Goal: Task Accomplishment & Management: Manage account settings

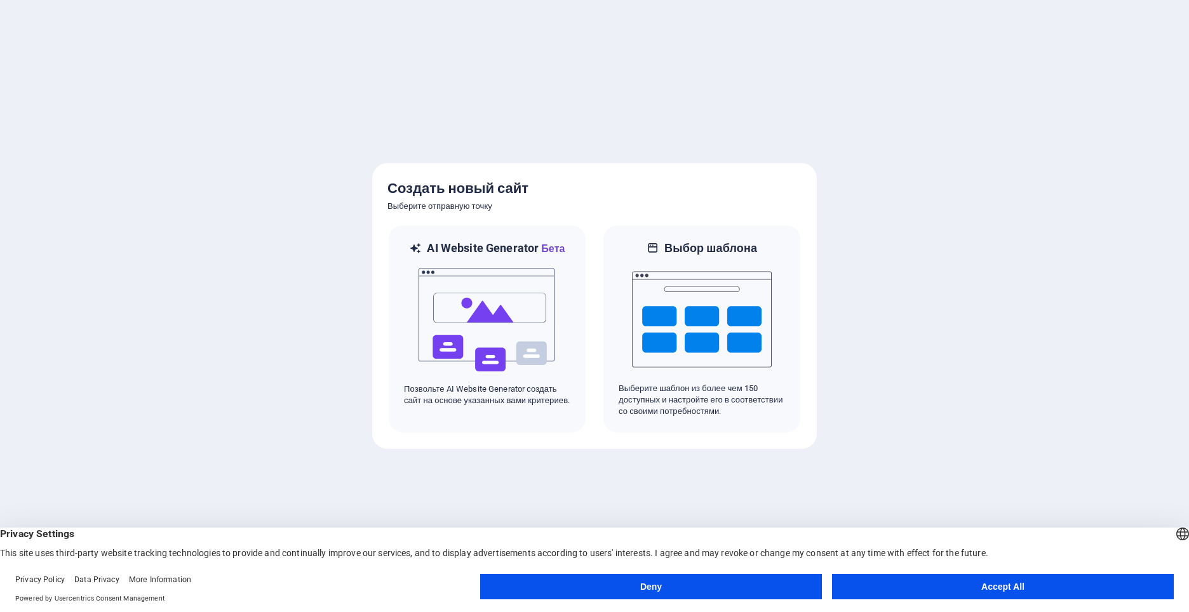
click at [1022, 581] on button "Accept All" at bounding box center [1003, 586] width 342 height 25
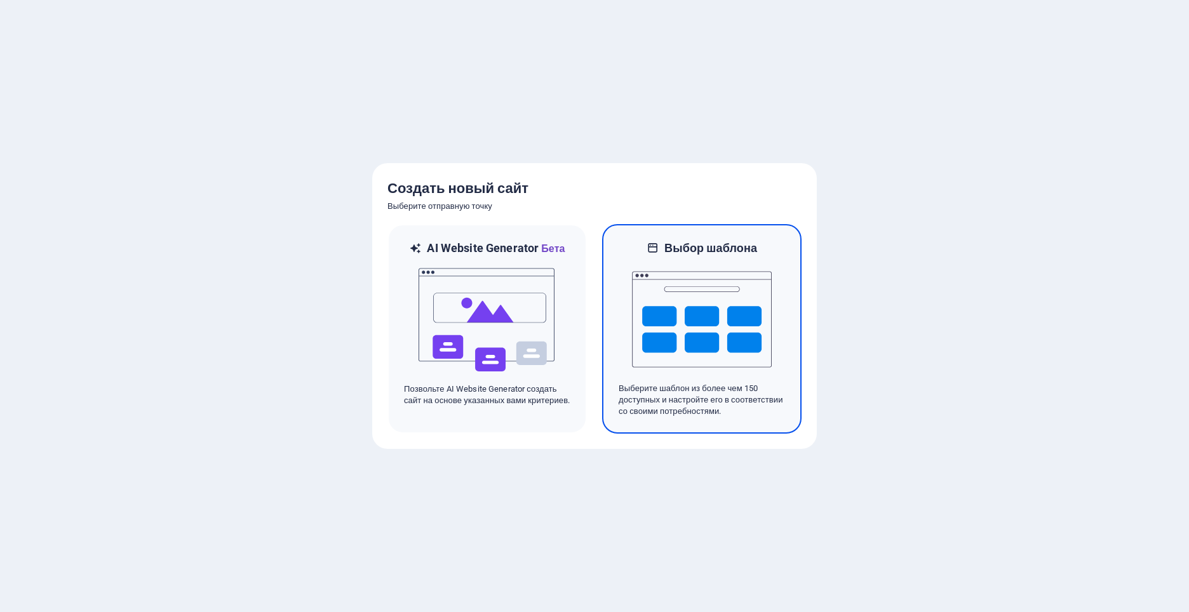
click at [702, 323] on img at bounding box center [702, 319] width 140 height 127
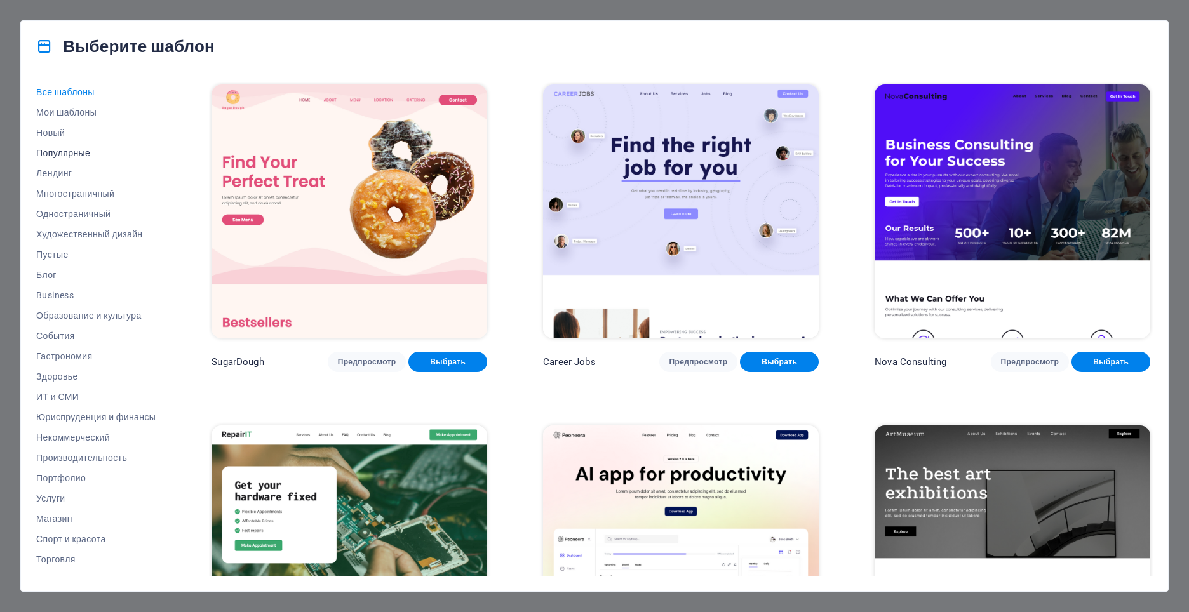
click at [51, 152] on span "Популярные" at bounding box center [95, 153] width 119 height 10
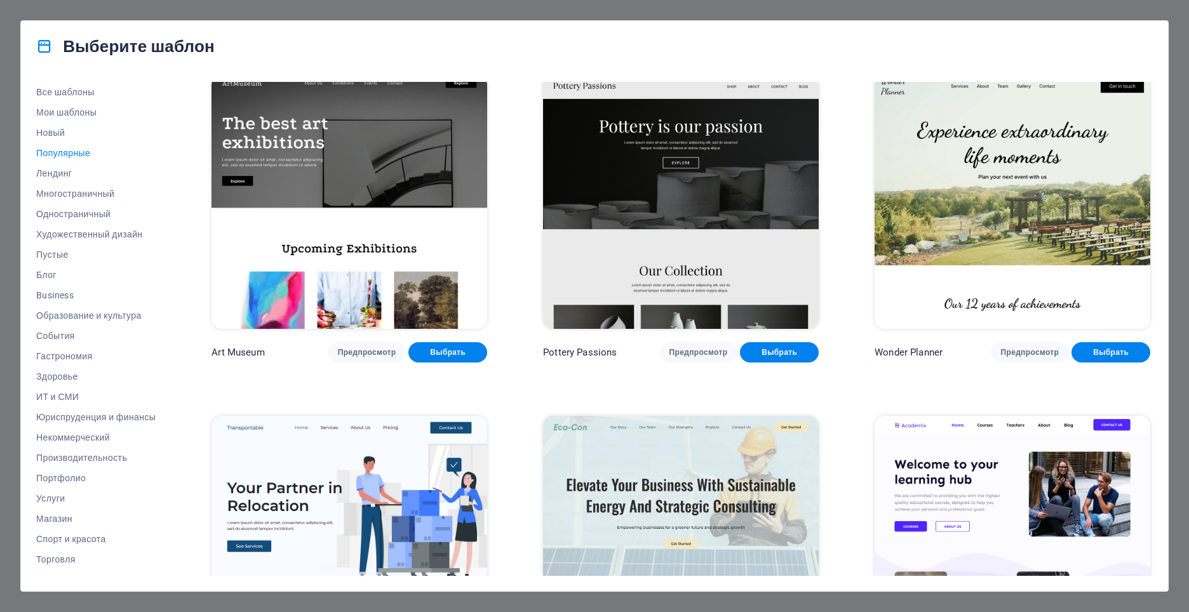
scroll to position [254, 0]
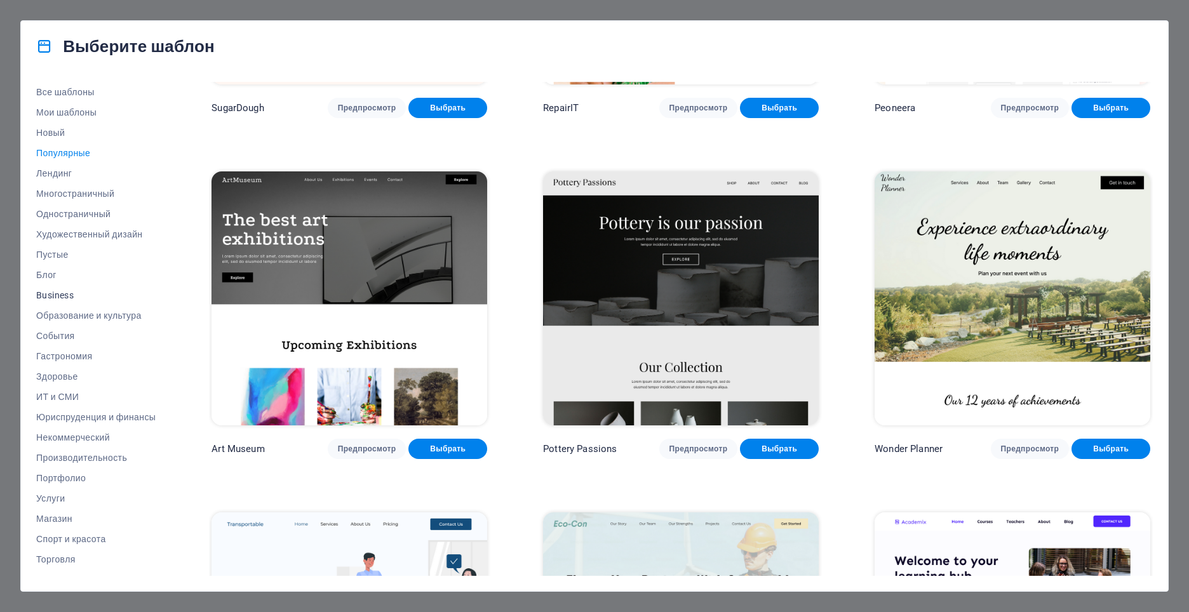
click at [53, 295] on span "Business" at bounding box center [95, 295] width 119 height 10
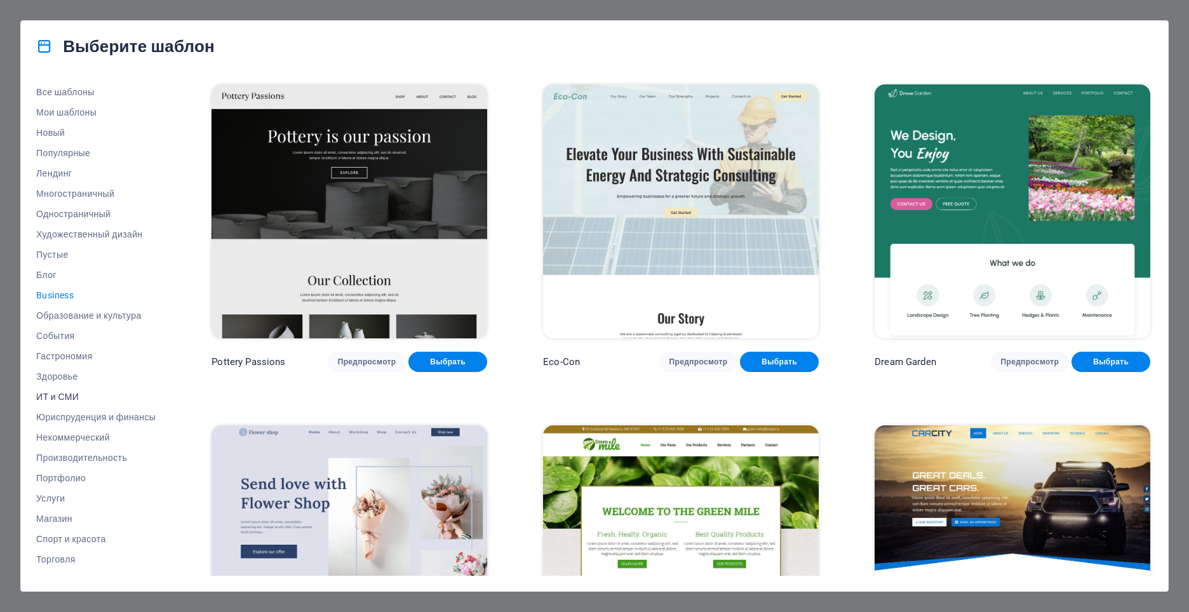
scroll to position [34, 0]
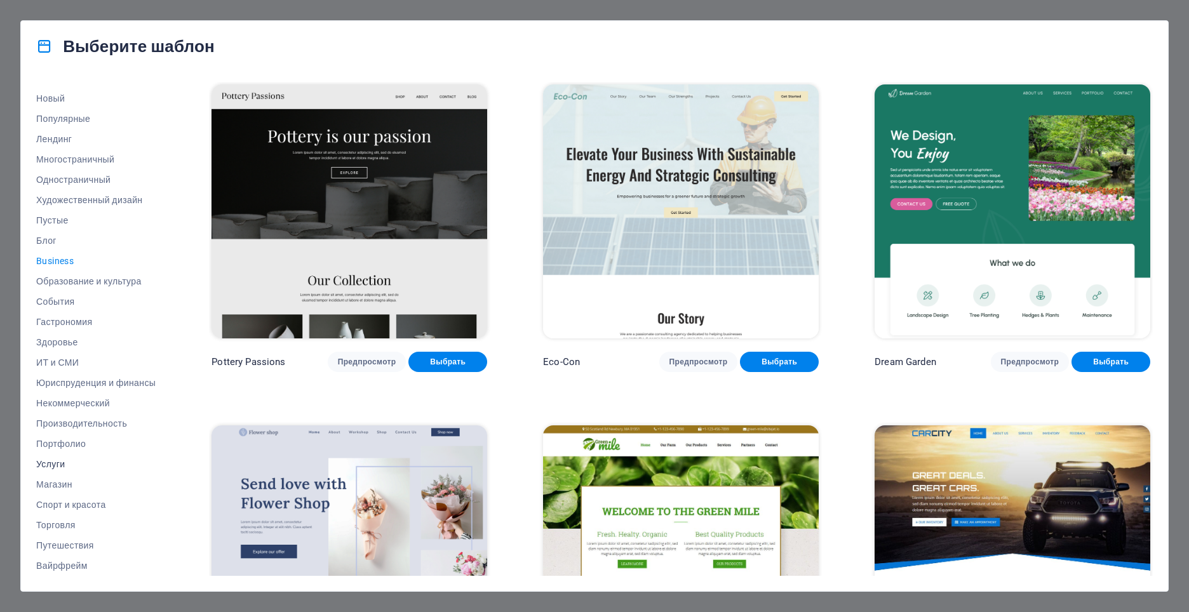
click at [56, 465] on span "Услуги" at bounding box center [95, 464] width 119 height 10
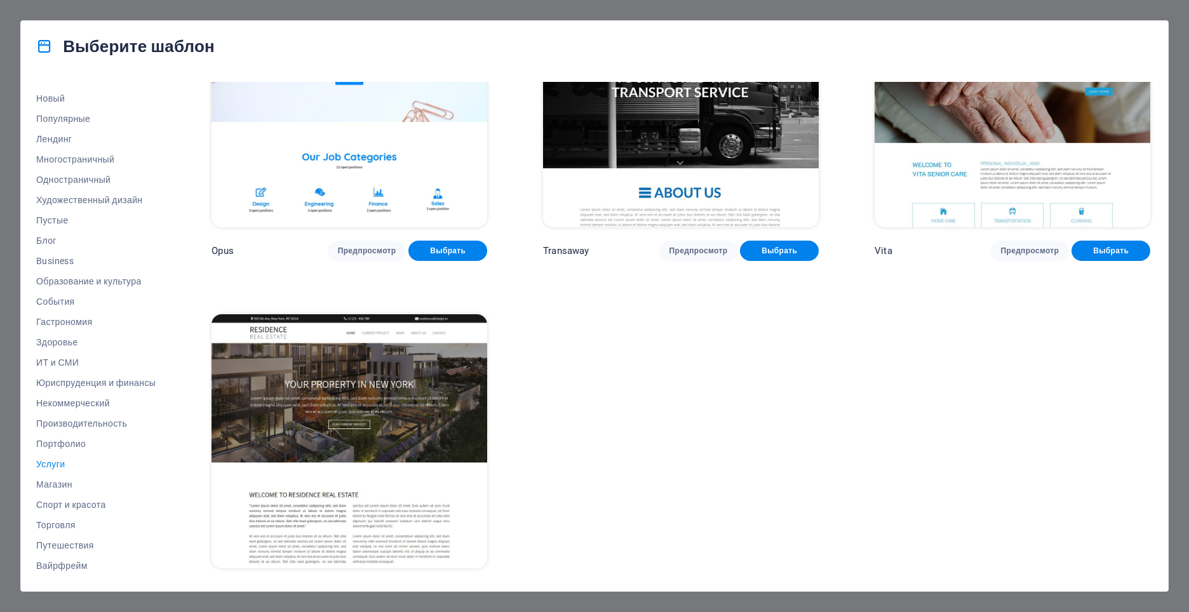
scroll to position [2166, 0]
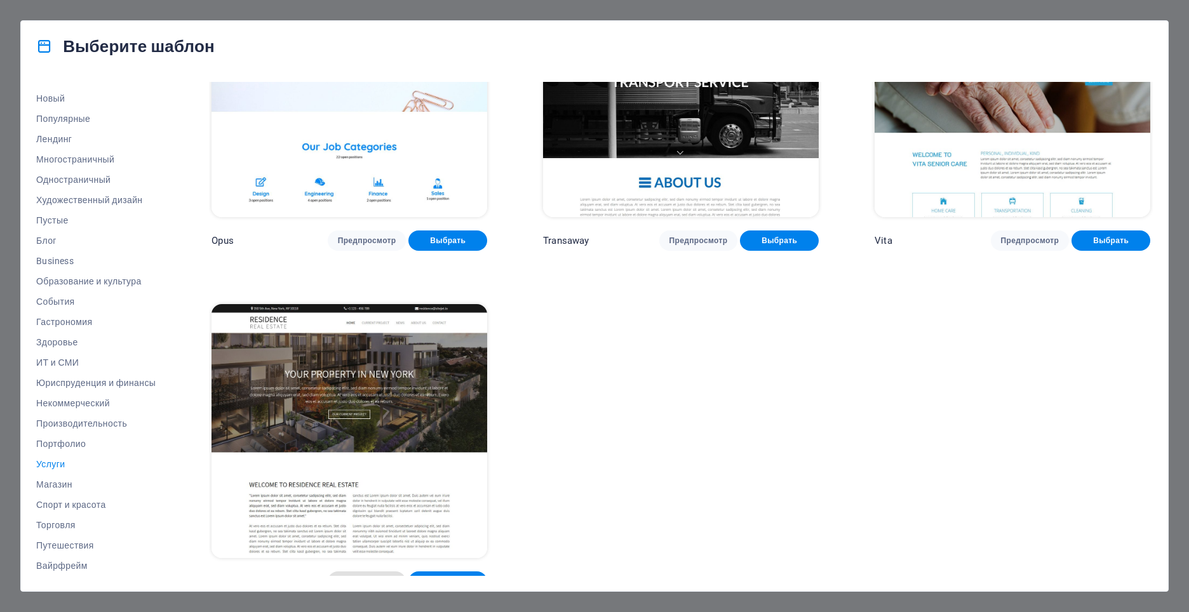
click at [372, 577] on span "Предпросмотр" at bounding box center [367, 582] width 58 height 10
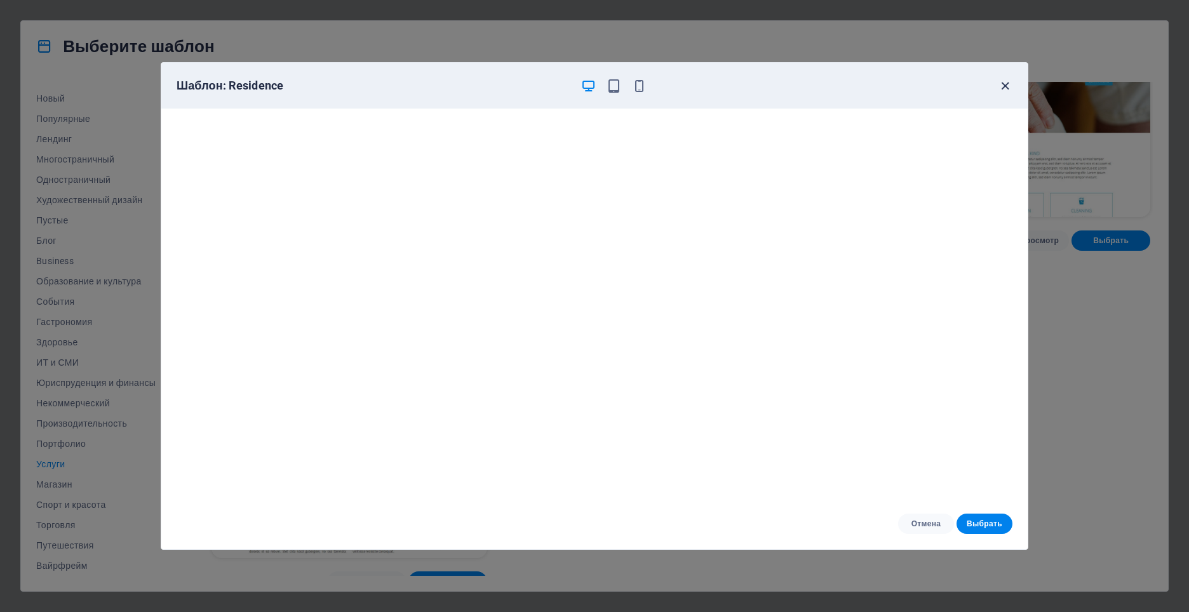
click at [998, 84] on icon "button" at bounding box center [1005, 86] width 15 height 15
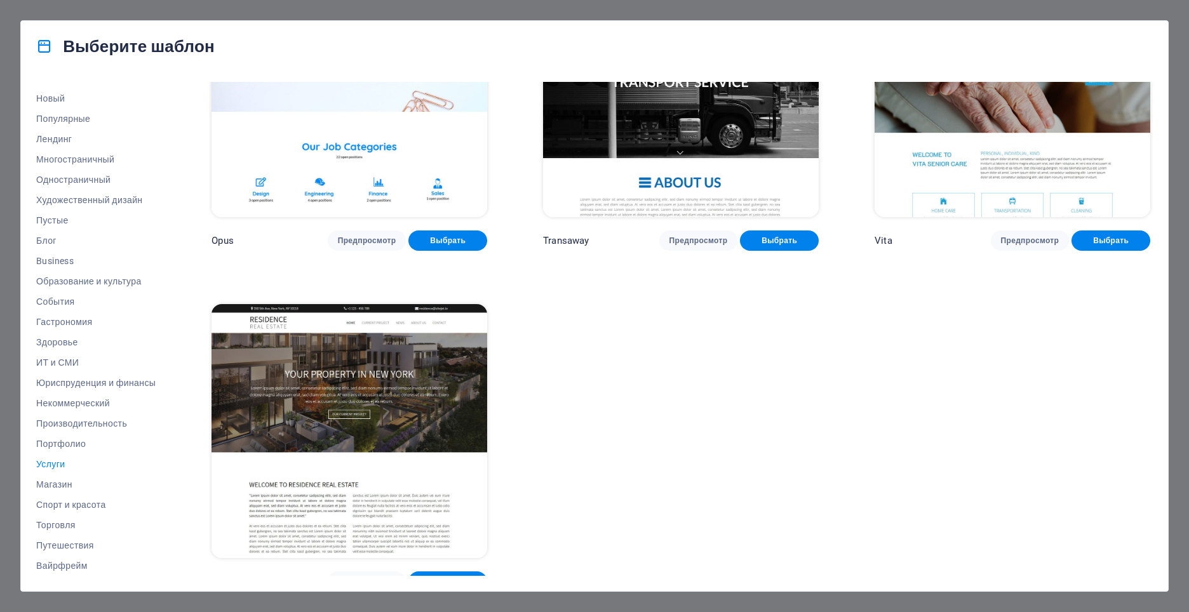
click at [406, 391] on img at bounding box center [349, 431] width 276 height 254
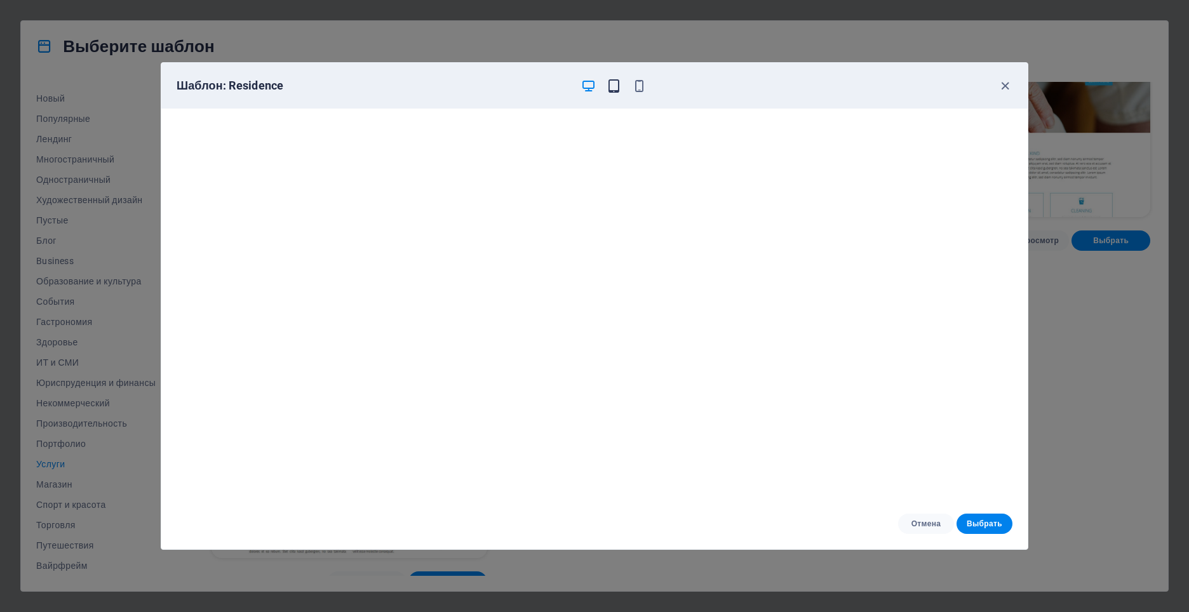
click at [616, 80] on icon "button" at bounding box center [614, 86] width 15 height 15
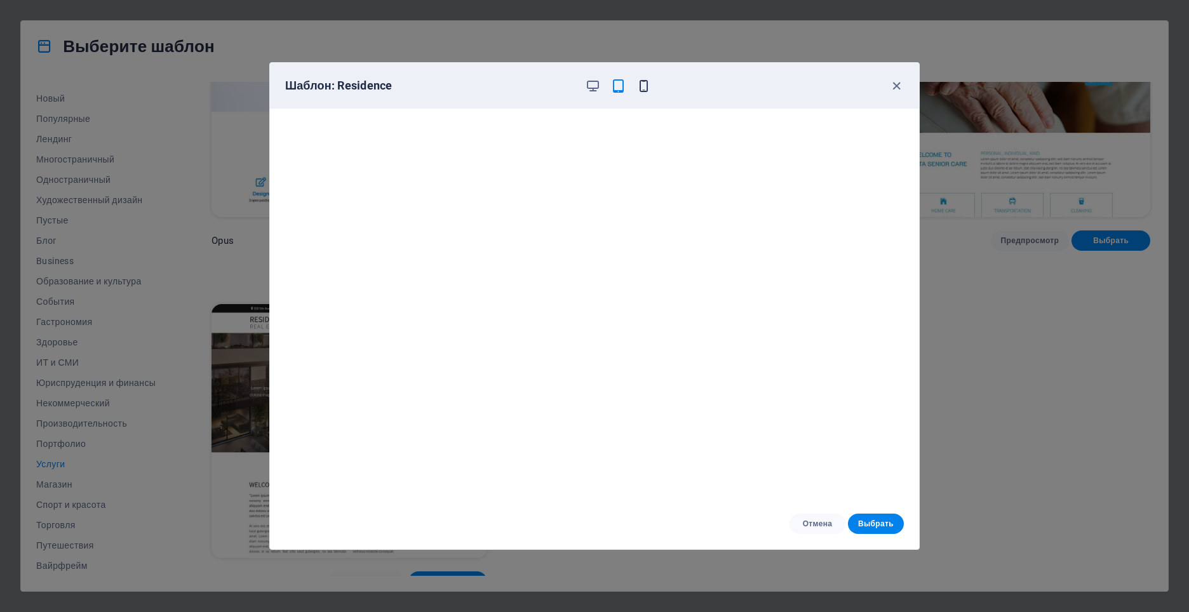
click at [643, 84] on icon "button" at bounding box center [643, 86] width 15 height 15
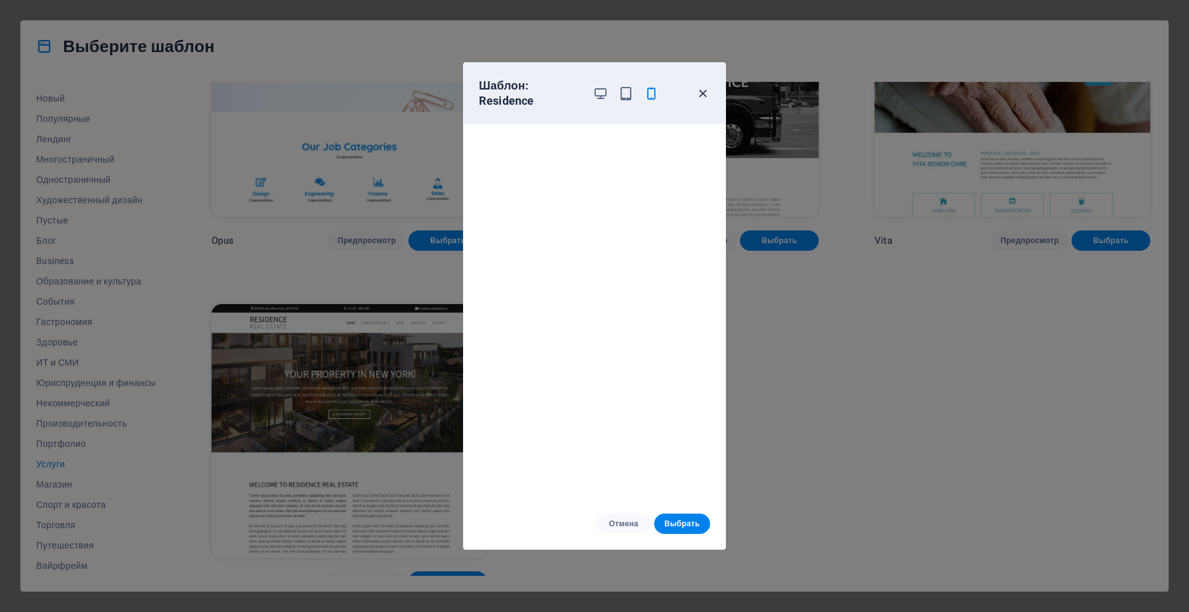
click at [699, 92] on icon "button" at bounding box center [702, 93] width 15 height 15
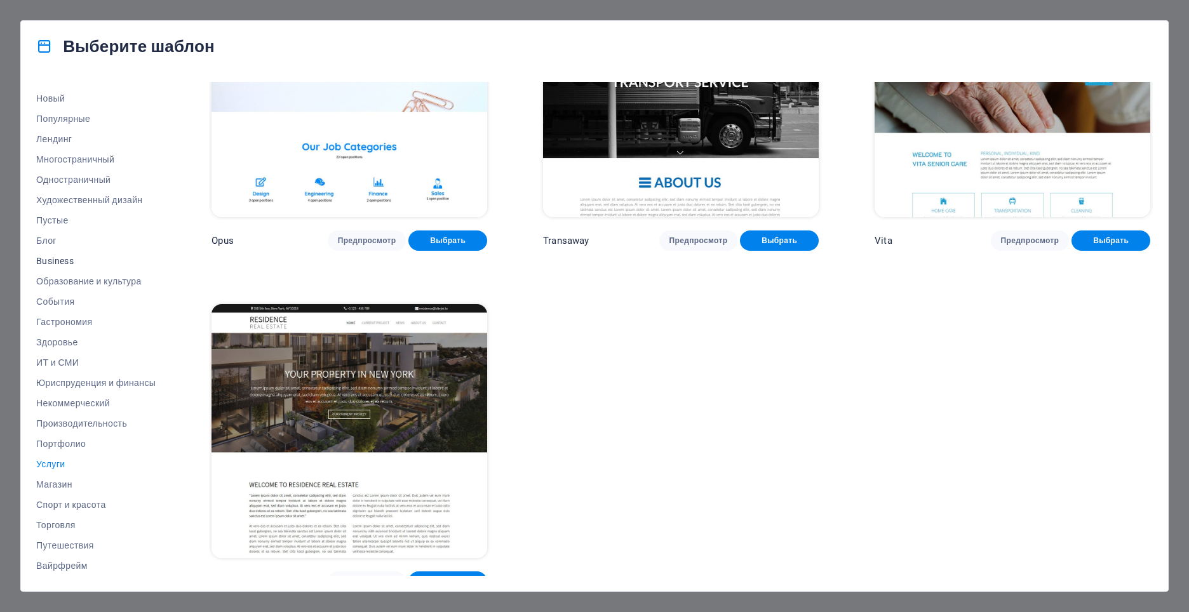
click at [58, 259] on span "Business" at bounding box center [95, 261] width 119 height 10
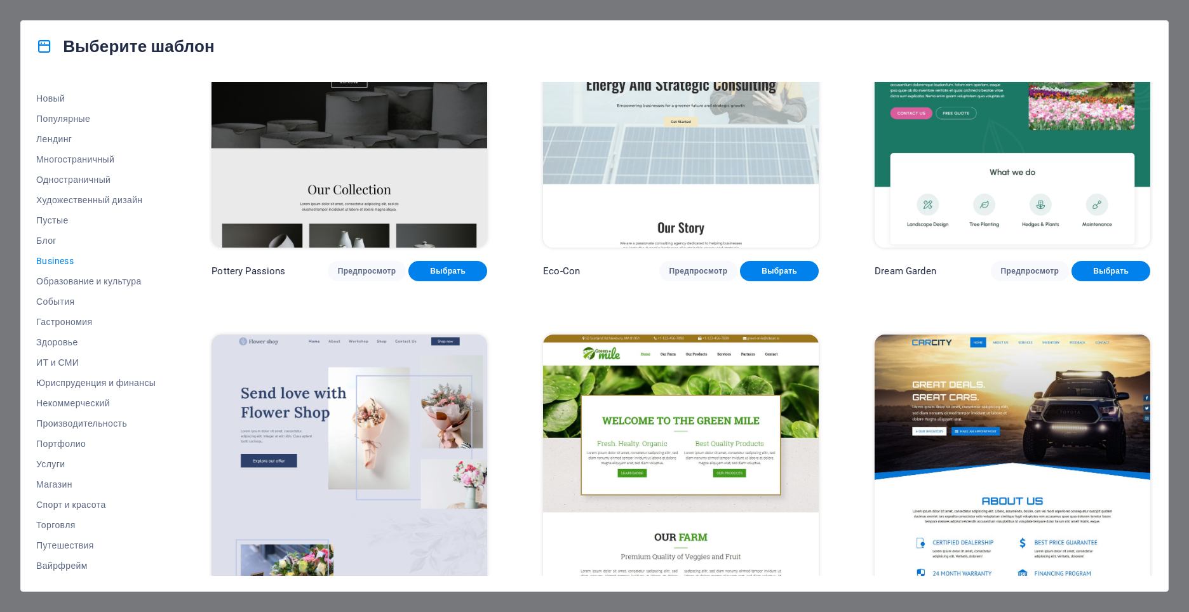
scroll to position [0, 0]
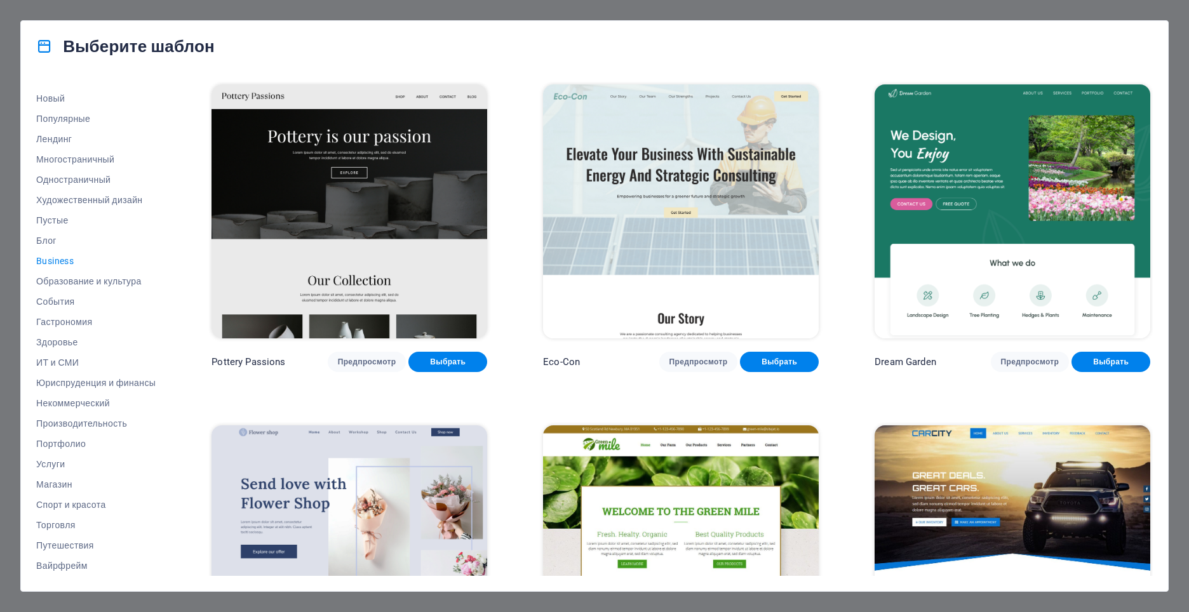
click at [1002, 168] on img at bounding box center [1013, 211] width 276 height 254
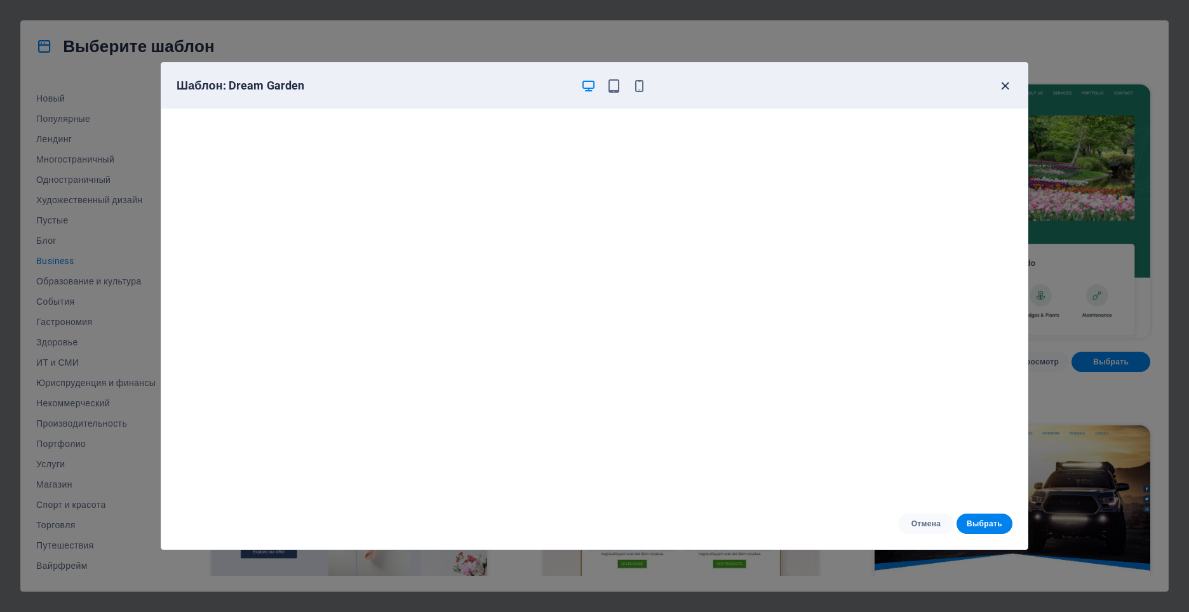
click at [1005, 89] on icon "button" at bounding box center [1005, 86] width 15 height 15
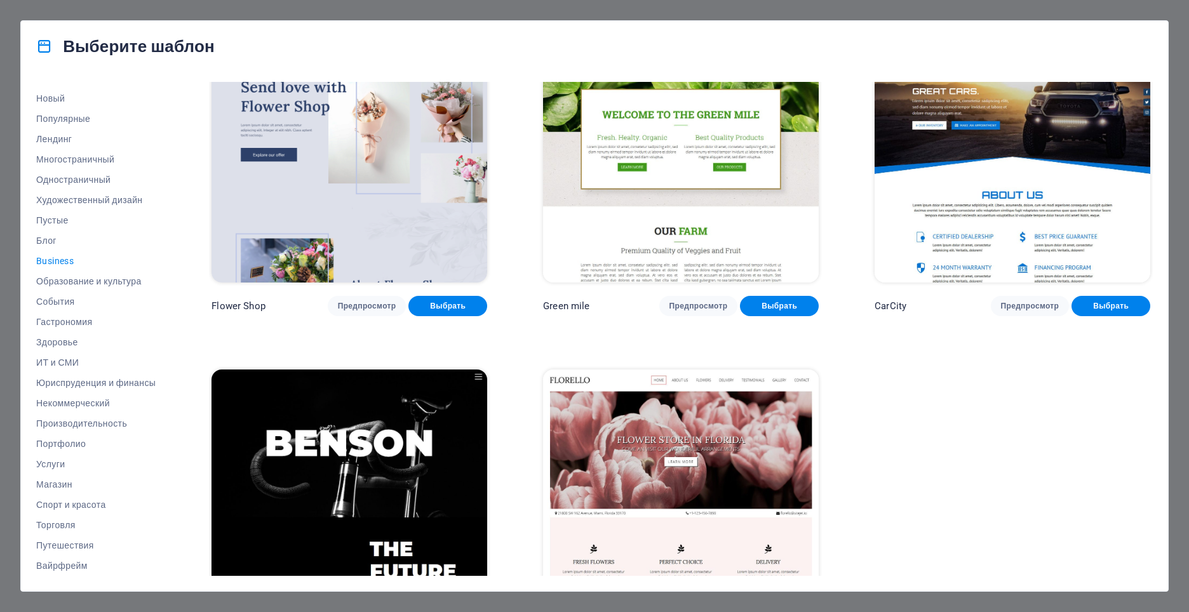
scroll to position [472, 0]
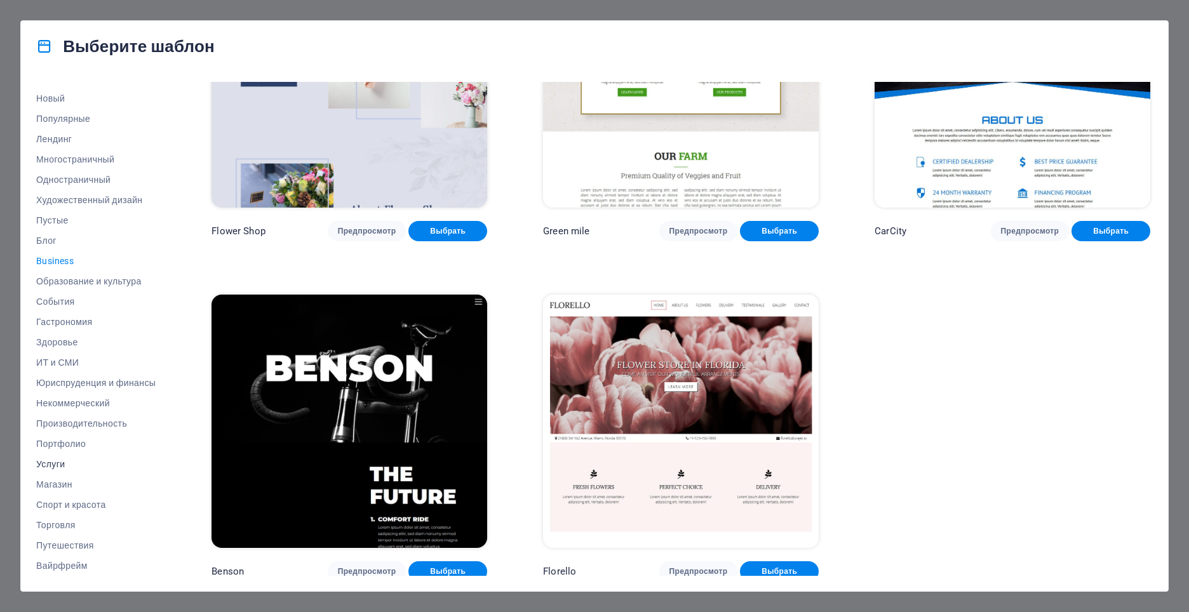
click at [51, 469] on span "Услуги" at bounding box center [95, 464] width 119 height 10
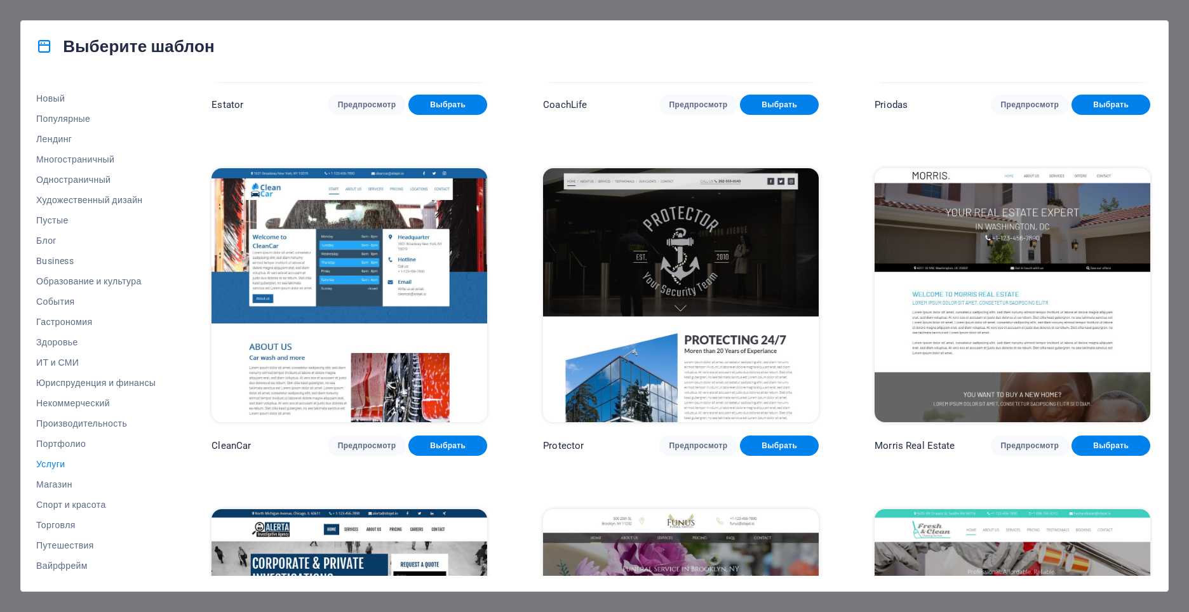
scroll to position [1277, 0]
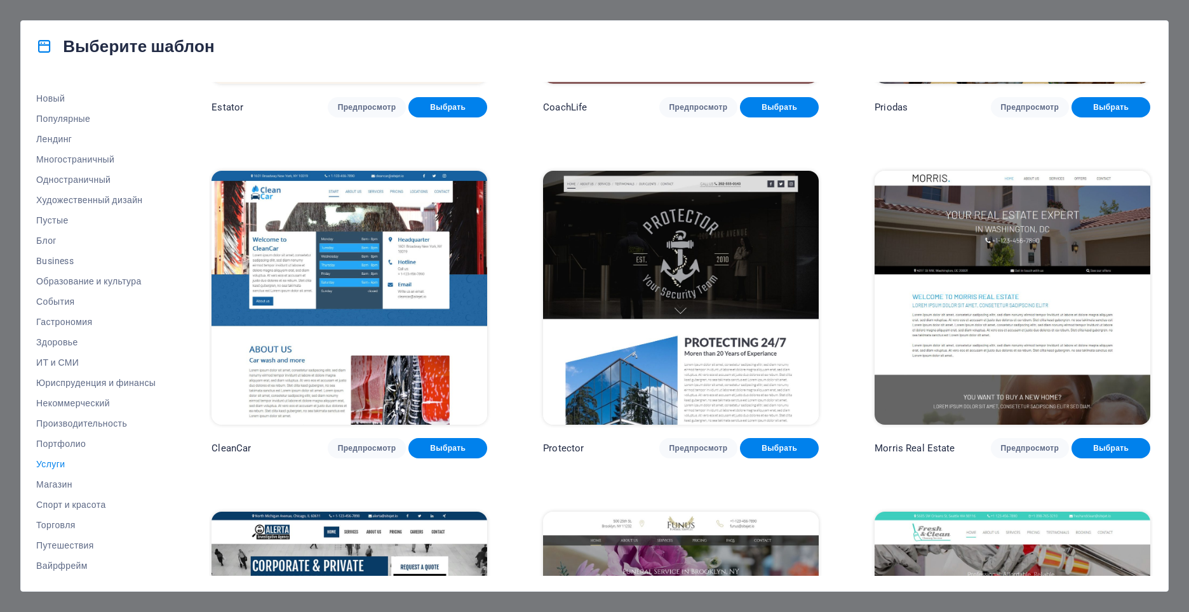
click at [1058, 238] on img at bounding box center [1013, 298] width 276 height 254
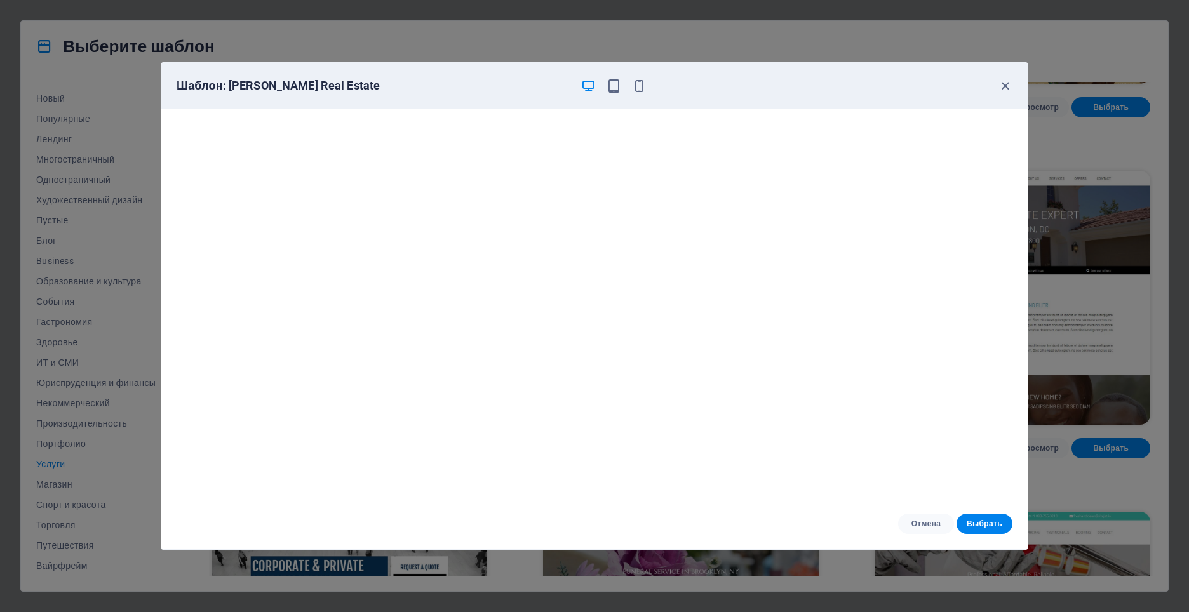
scroll to position [3, 0]
click at [984, 521] on span "Выбрать" at bounding box center [985, 524] width 36 height 10
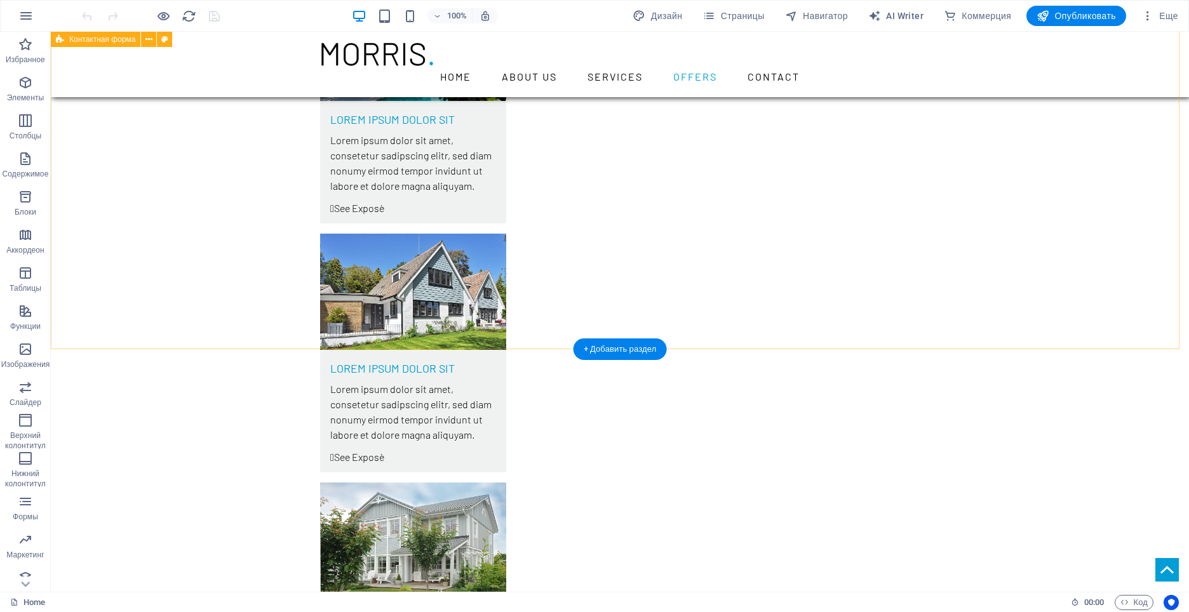
scroll to position [3880, 0]
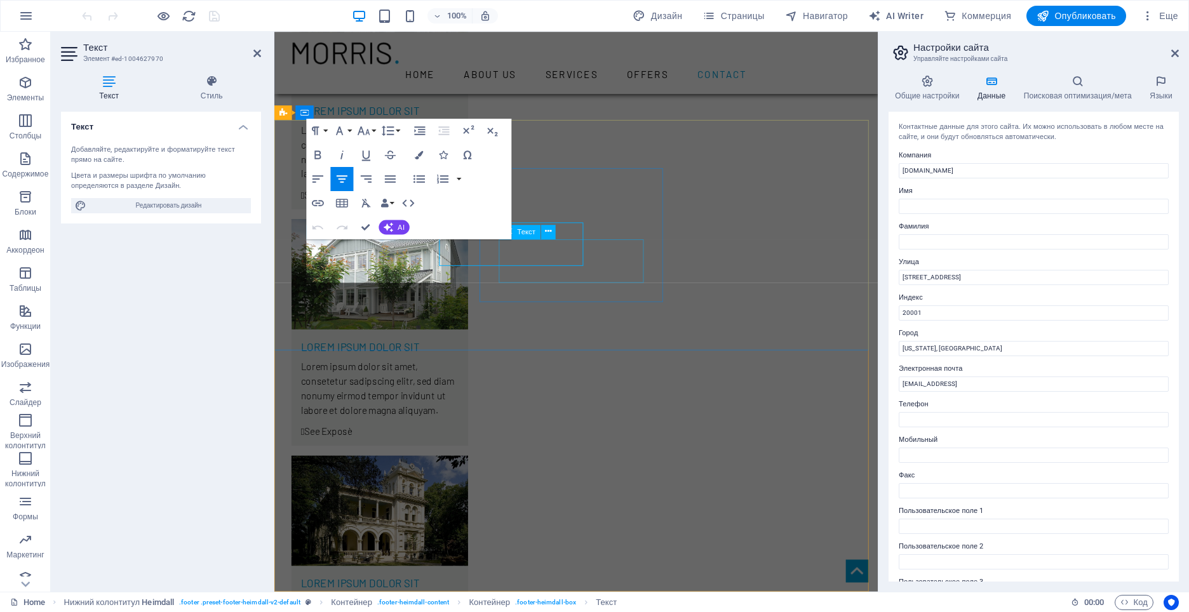
scroll to position [3869, 0]
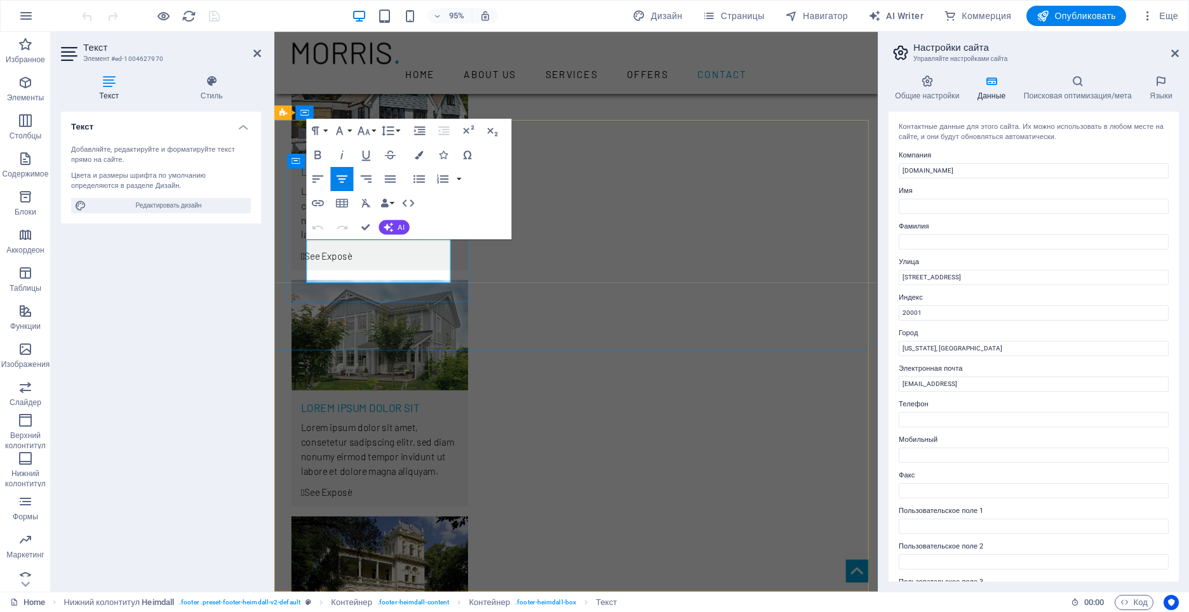
drag, startPoint x: 430, startPoint y: 285, endPoint x: 366, endPoint y: 288, distance: 64.2
drag, startPoint x: 948, startPoint y: 279, endPoint x: 892, endPoint y: 276, distance: 55.3
click at [892, 276] on div "Контактные данные для этого сайта. Их можно использовать в любом месте на сайте…" at bounding box center [1033, 347] width 290 height 470
drag, startPoint x: 925, startPoint y: 318, endPoint x: 899, endPoint y: 316, distance: 26.1
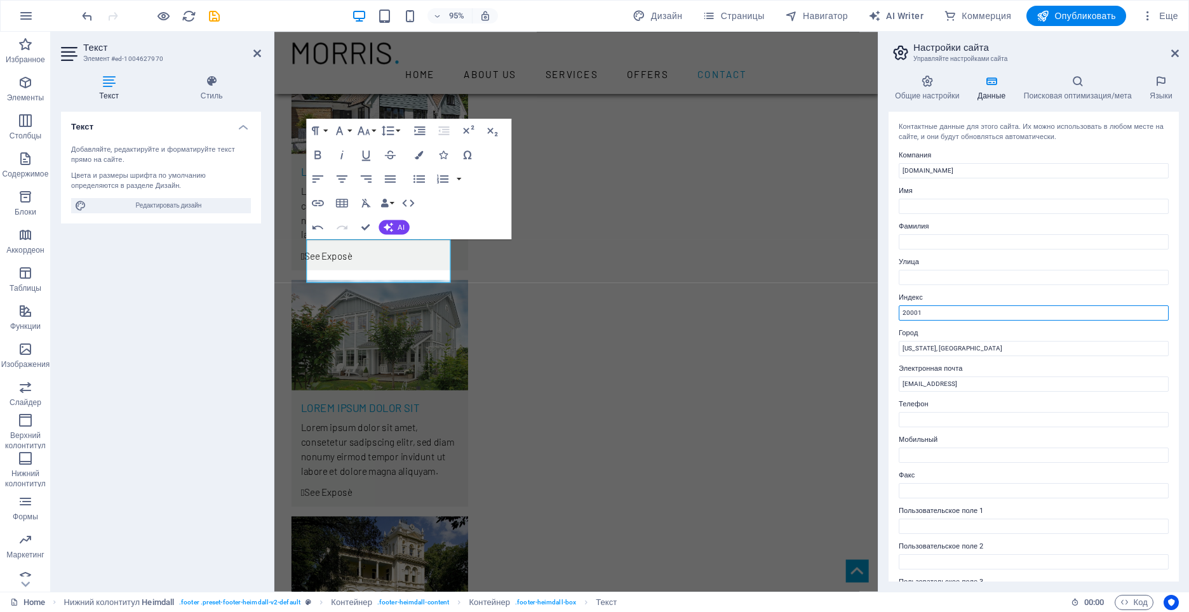
click at [899, 316] on input "20001" at bounding box center [1034, 312] width 270 height 15
drag, startPoint x: 954, startPoint y: 351, endPoint x: 896, endPoint y: 347, distance: 57.9
click at [896, 347] on div "Контактные данные для этого сайта. Их можно использовать в любом месте на сайте…" at bounding box center [1033, 347] width 290 height 470
type input "Санкт петербург"
type input "Владимир"
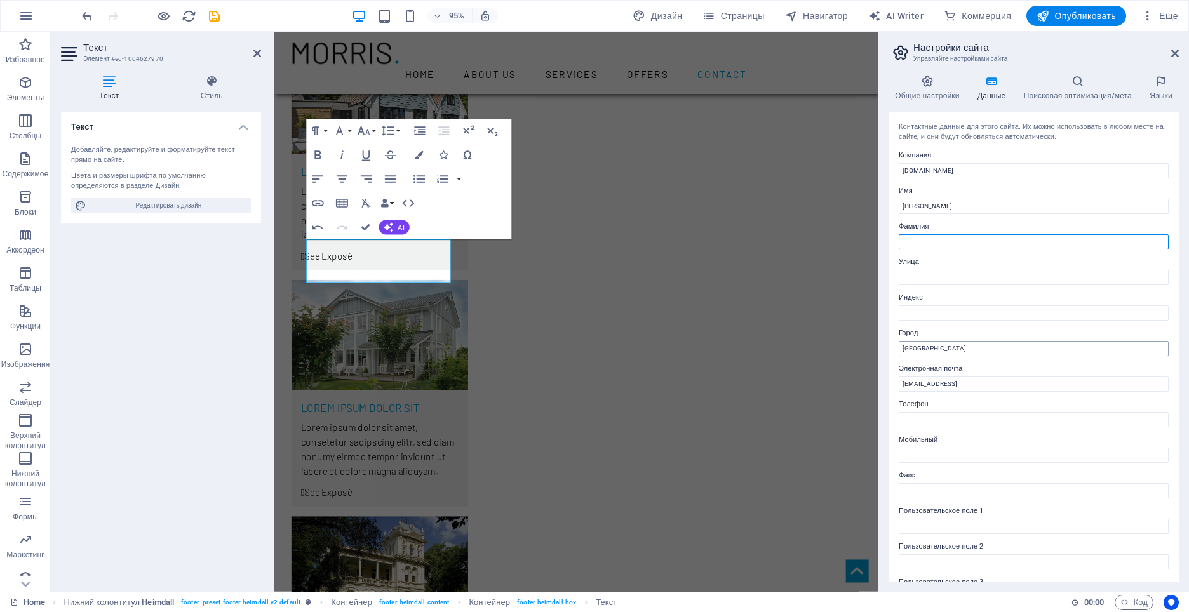
type input "Двоеглазов"
type input "9219858801"
drag, startPoint x: 951, startPoint y: 422, endPoint x: 892, endPoint y: 419, distance: 59.8
click at [892, 419] on div "Контактные данные для этого сайта. Их можно использовать в любом месте на сайте…" at bounding box center [1033, 347] width 290 height 470
drag, startPoint x: 1176, startPoint y: 274, endPoint x: 907, endPoint y: 251, distance: 269.6
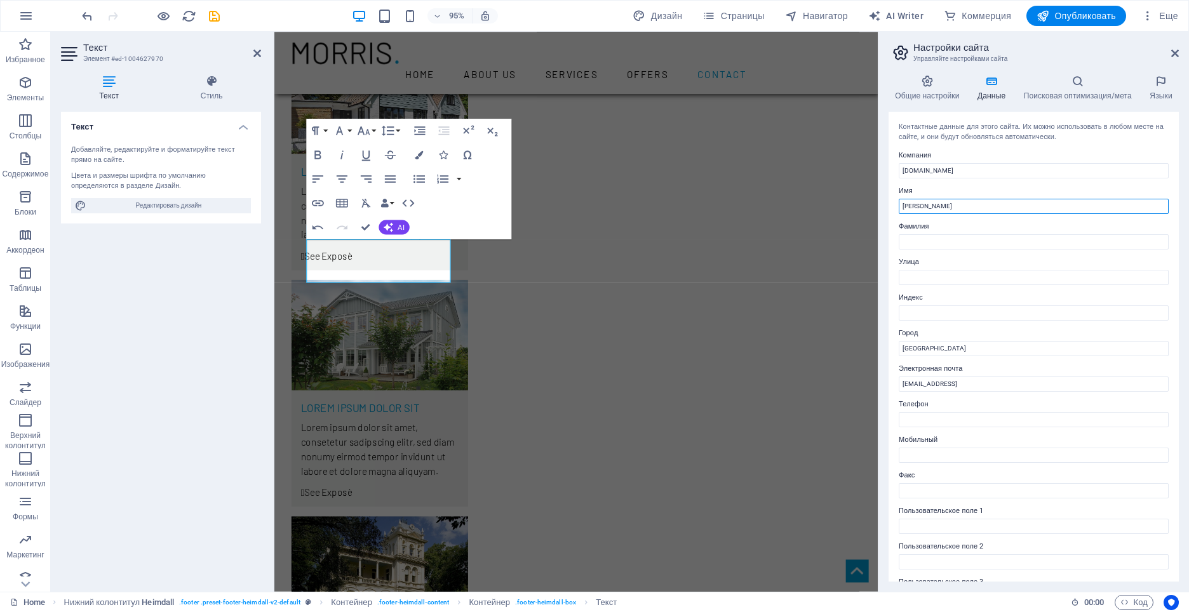
drag, startPoint x: 947, startPoint y: 208, endPoint x: 894, endPoint y: 208, distance: 53.3
click at [894, 208] on div "Контактные данные для этого сайта. Их можно использовать в любом месте на сайте…" at bounding box center [1033, 347] width 290 height 470
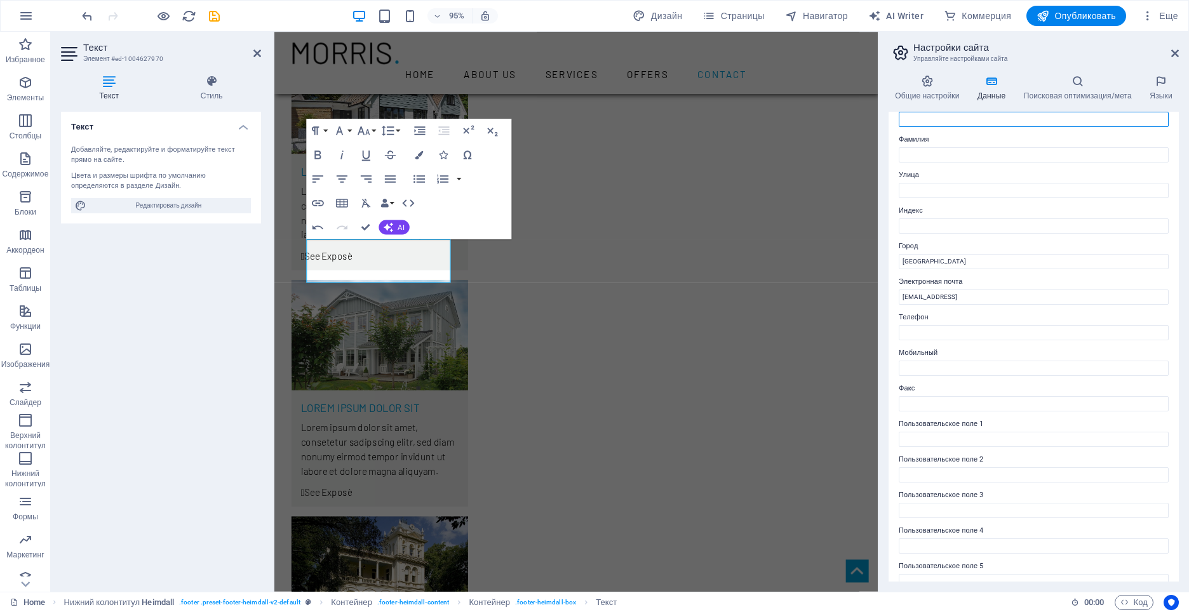
scroll to position [0, 0]
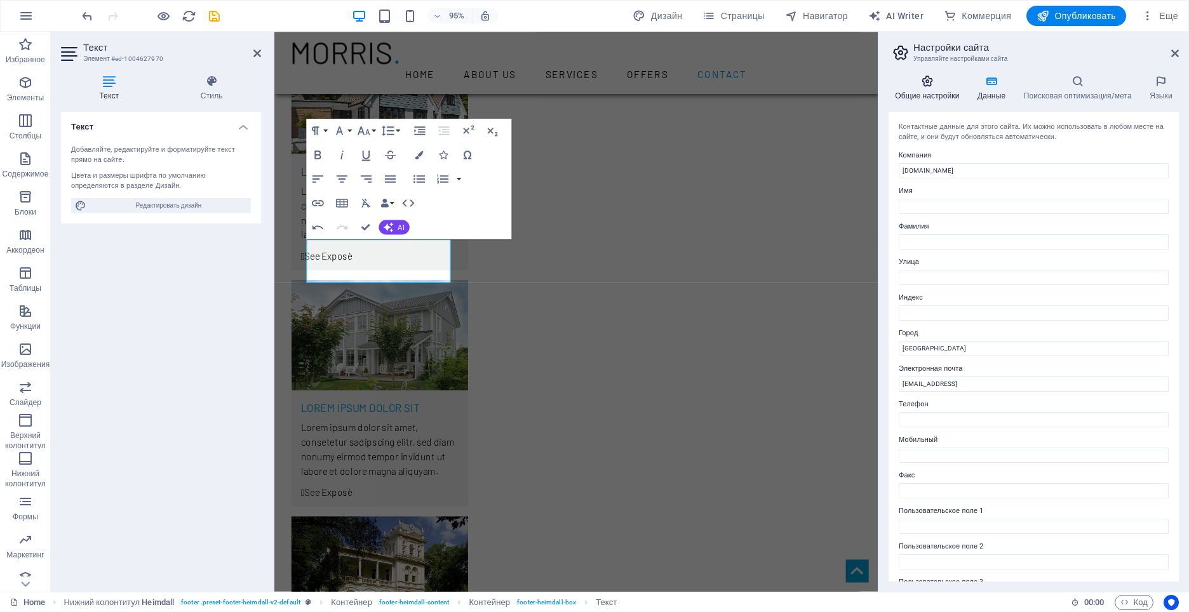
click at [937, 90] on h4 "Общие настройки" at bounding box center [929, 88] width 83 height 27
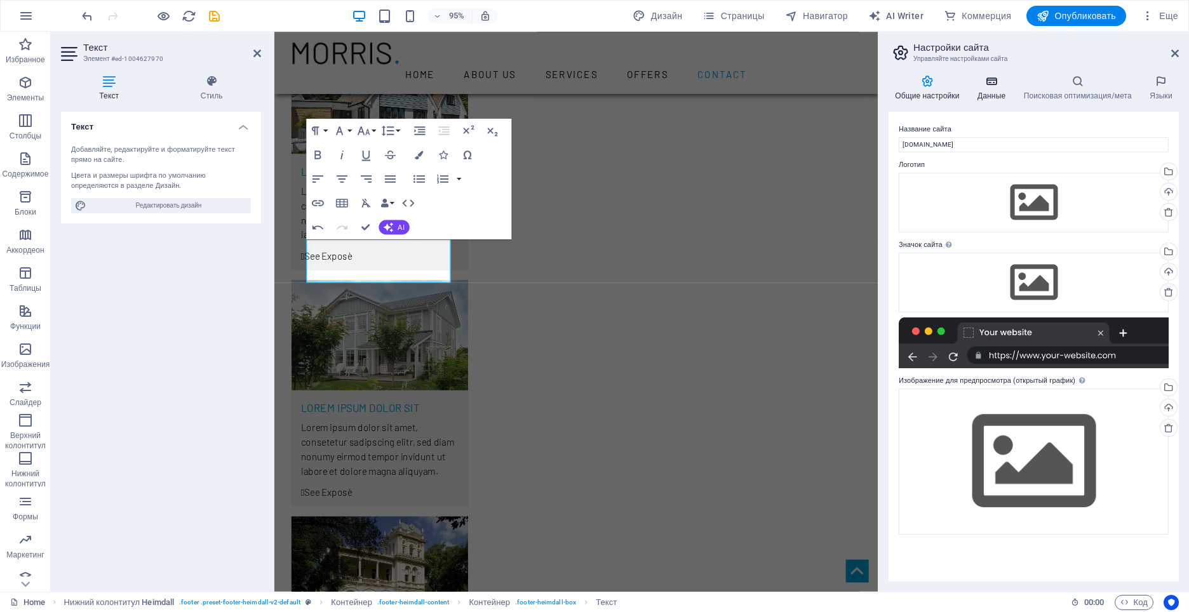
click at [988, 87] on icon at bounding box center [991, 81] width 41 height 13
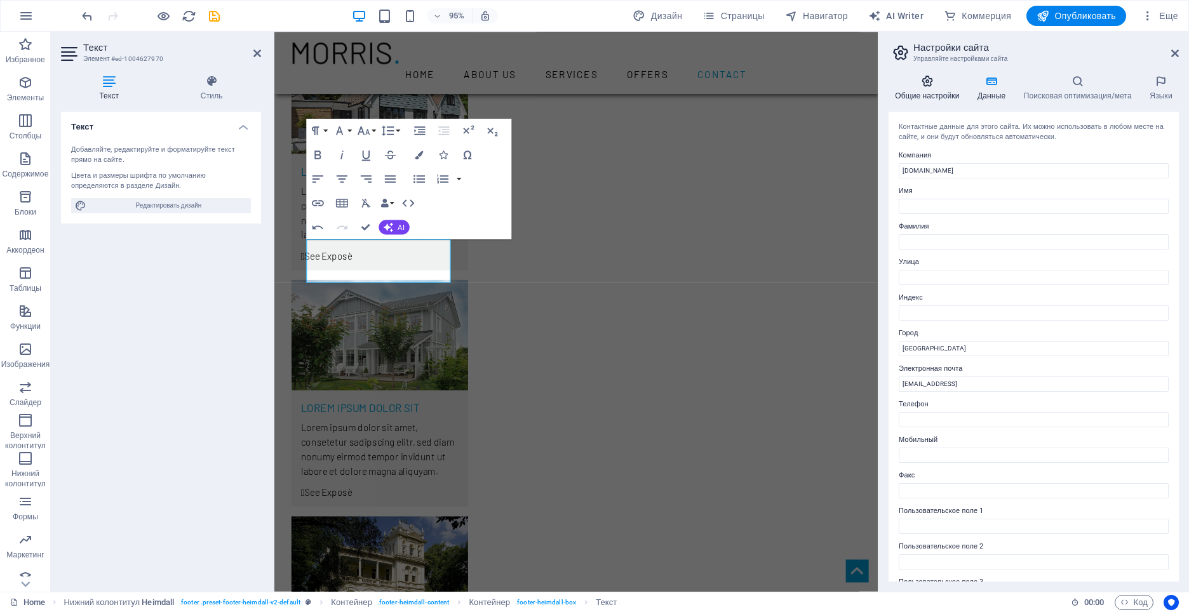
click at [926, 84] on icon at bounding box center [926, 81] width 77 height 13
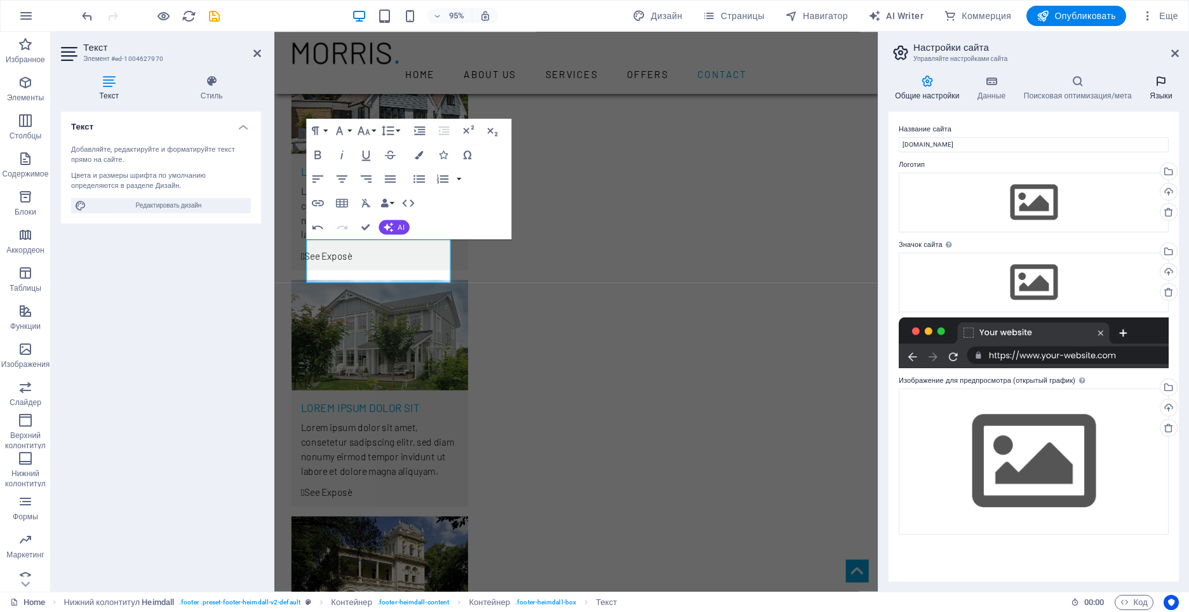
click at [1157, 83] on icon at bounding box center [1161, 81] width 36 height 13
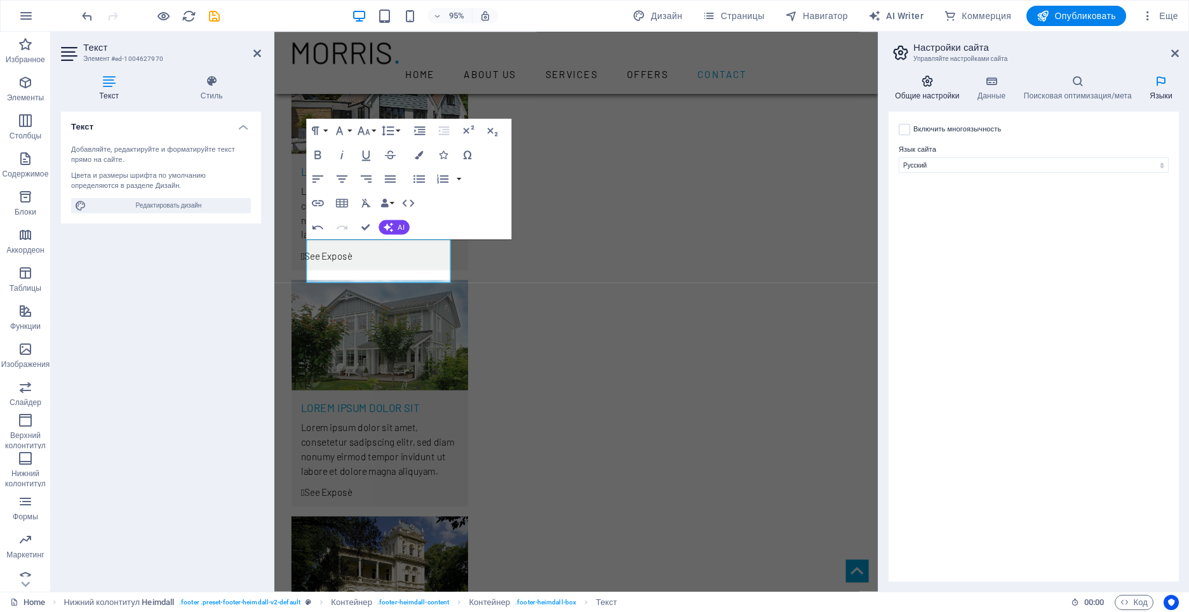
click at [923, 84] on icon at bounding box center [926, 81] width 77 height 13
